Goal: Navigation & Orientation: Go to known website

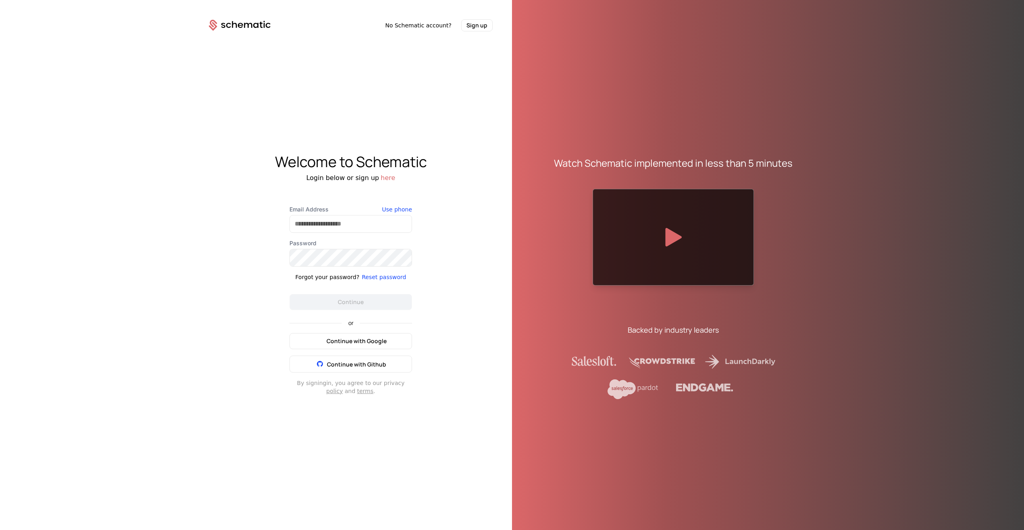
click at [342, 340] on span "Continue with Google" at bounding box center [356, 341] width 60 height 8
